Goal: Information Seeking & Learning: Learn about a topic

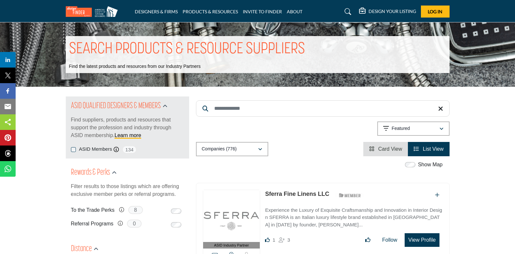
click at [238, 108] on input "Search Keyword" at bounding box center [322, 109] width 253 height 16
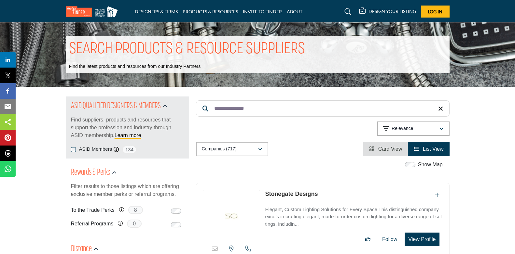
type input "**********"
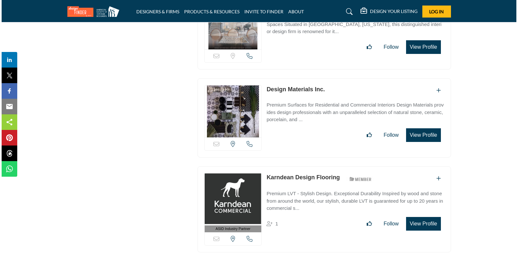
scroll to position [3741, 0]
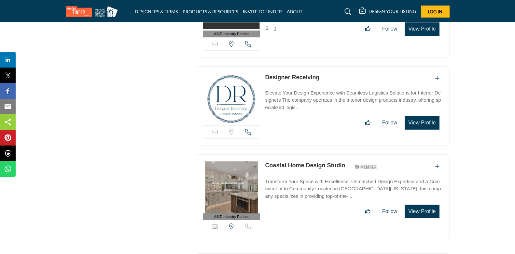
click at [429, 116] on button "View Profile" at bounding box center [421, 123] width 34 height 14
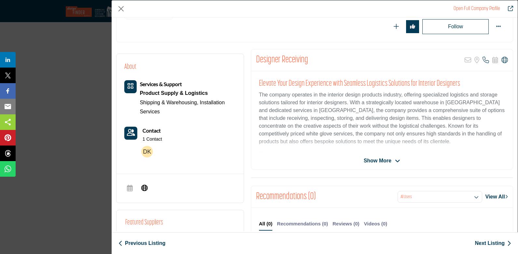
scroll to position [98, 0]
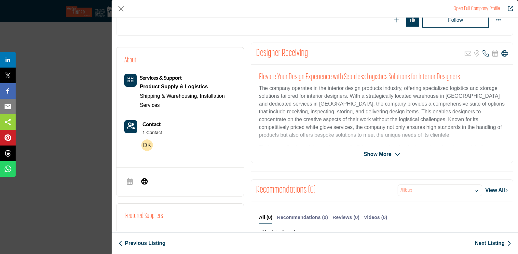
click at [395, 155] on icon "Company Data Modal" at bounding box center [397, 155] width 5 height 6
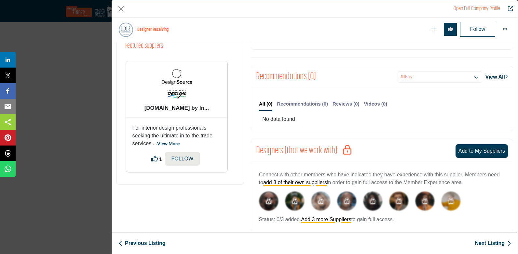
scroll to position [279, 0]
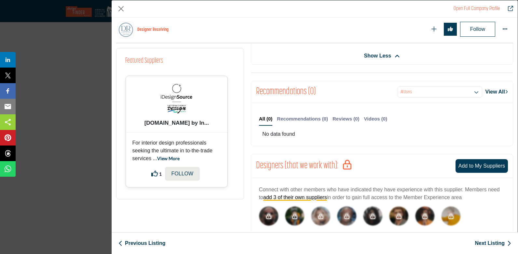
click at [174, 158] on link "View More" at bounding box center [168, 159] width 22 height 6
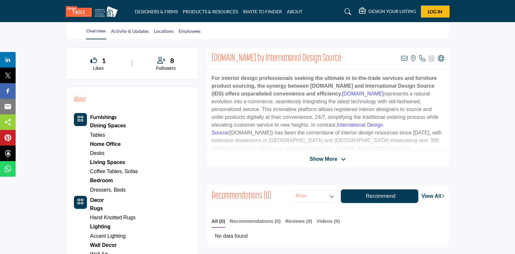
scroll to position [163, 0]
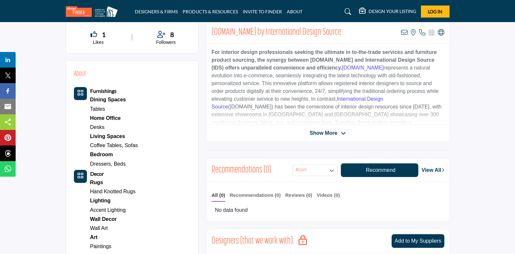
click at [323, 134] on span "Show More" at bounding box center [323, 133] width 28 height 8
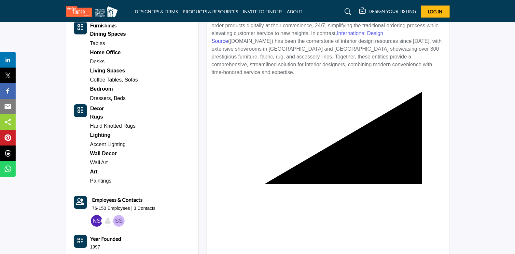
scroll to position [228, 0]
